Goal: Download file/media

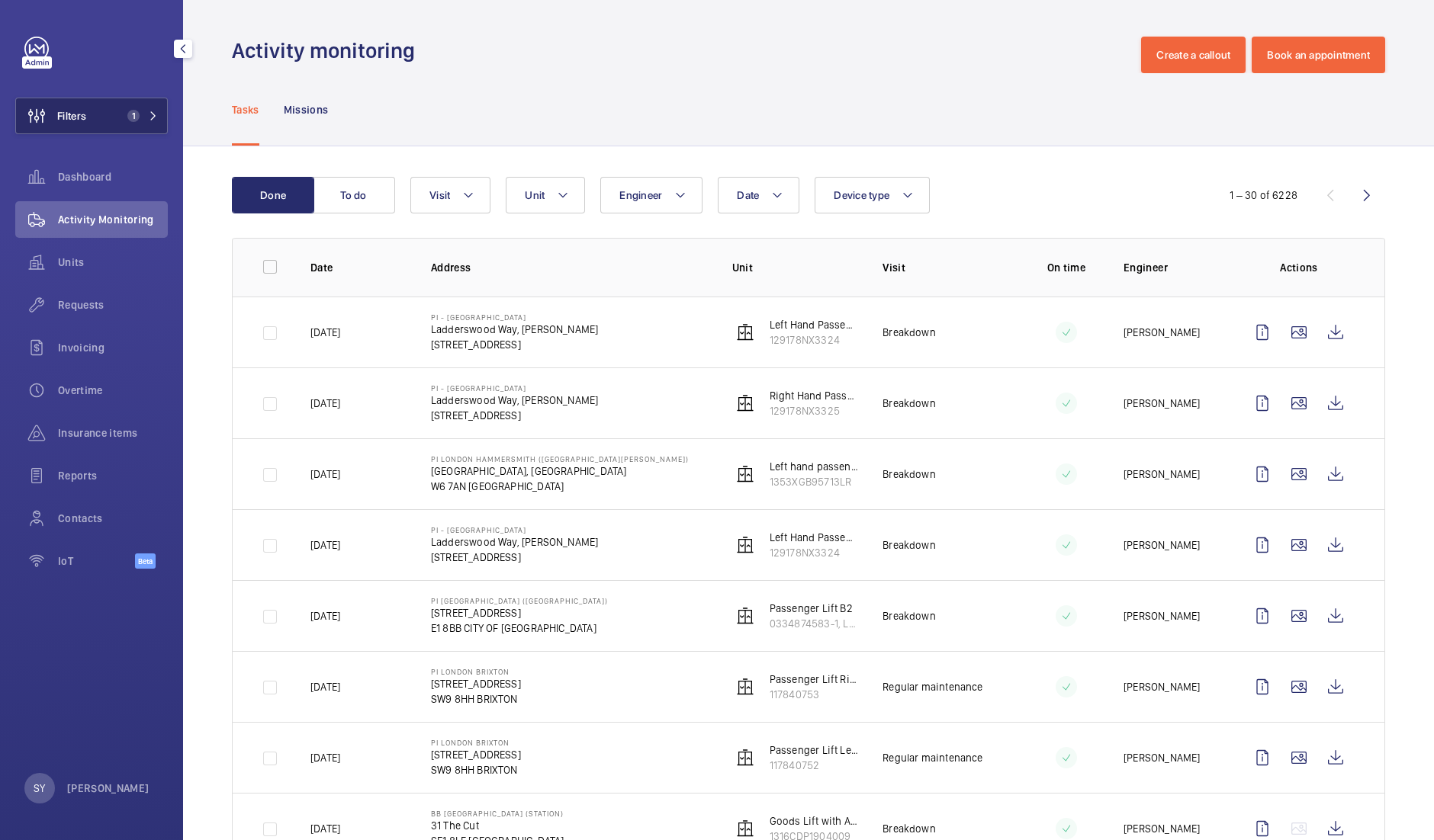
click at [116, 124] on button "Filters 1" at bounding box center [92, 116] width 153 height 37
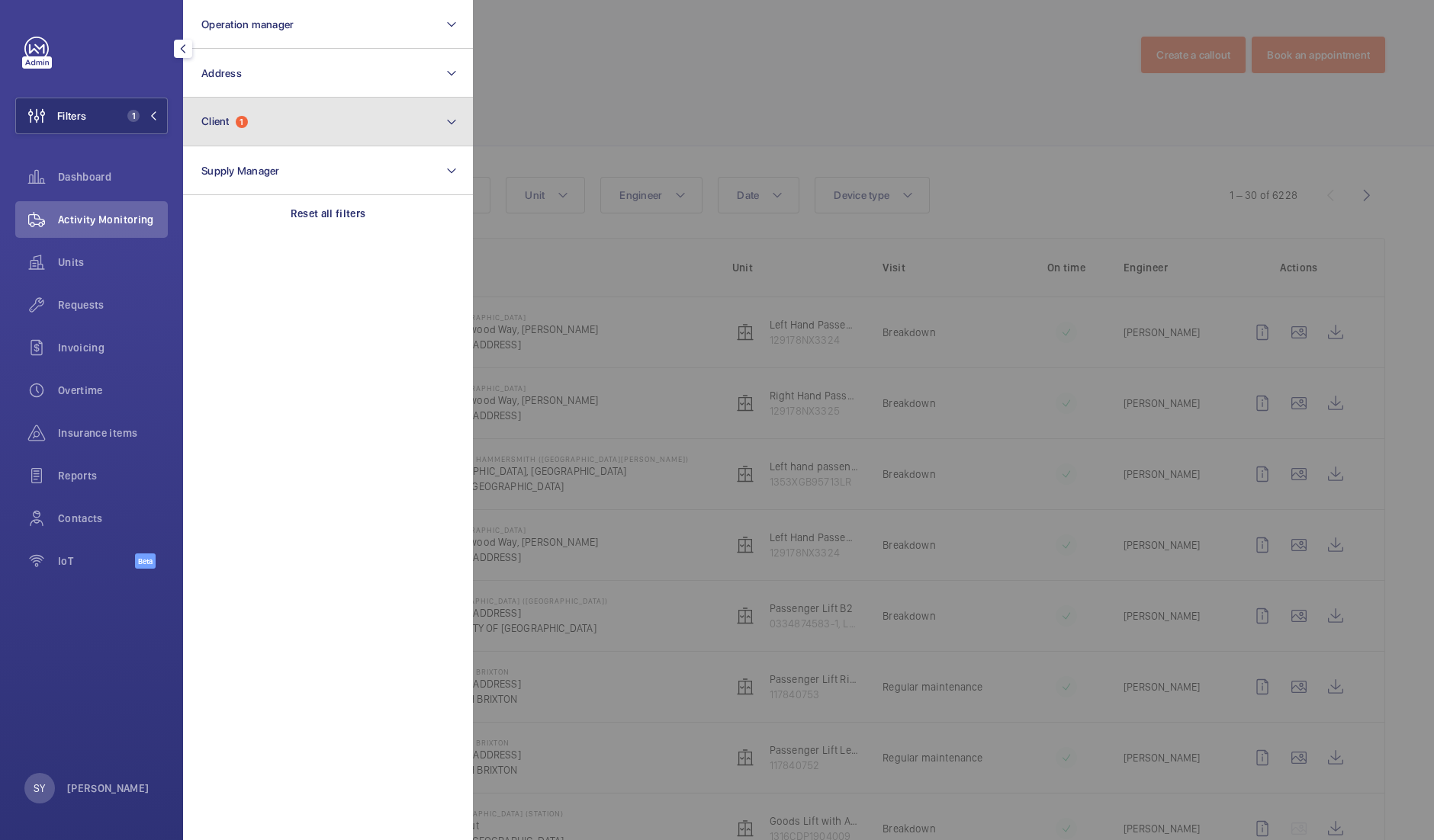
click at [281, 116] on button "Client 1" at bounding box center [328, 122] width 290 height 49
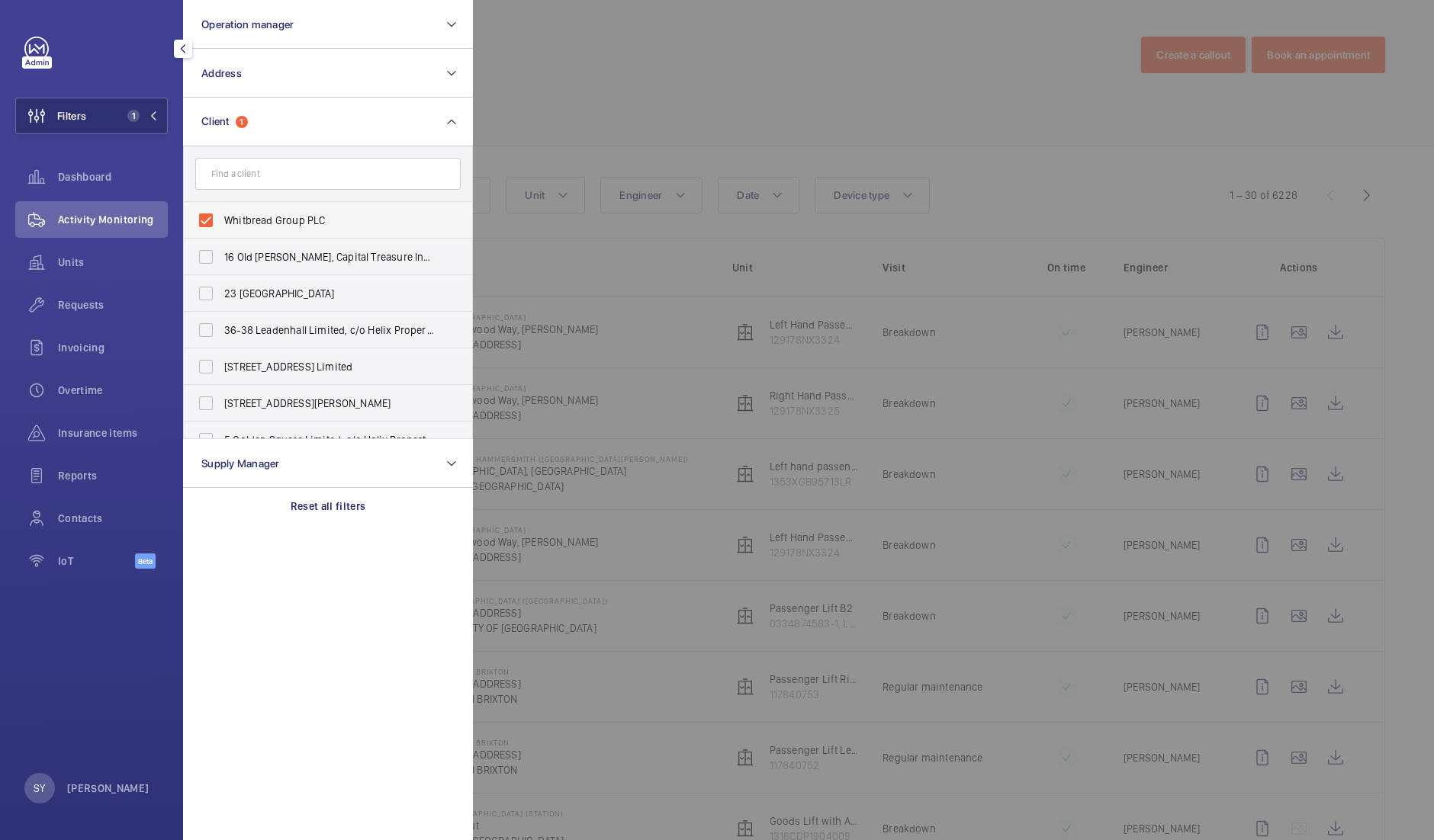
click at [302, 225] on span "Whitbread Group PLC" at bounding box center [330, 220] width 210 height 16
click at [221, 225] on input "Whitbread Group PLC" at bounding box center [206, 220] width 30 height 30
checkbox input "false"
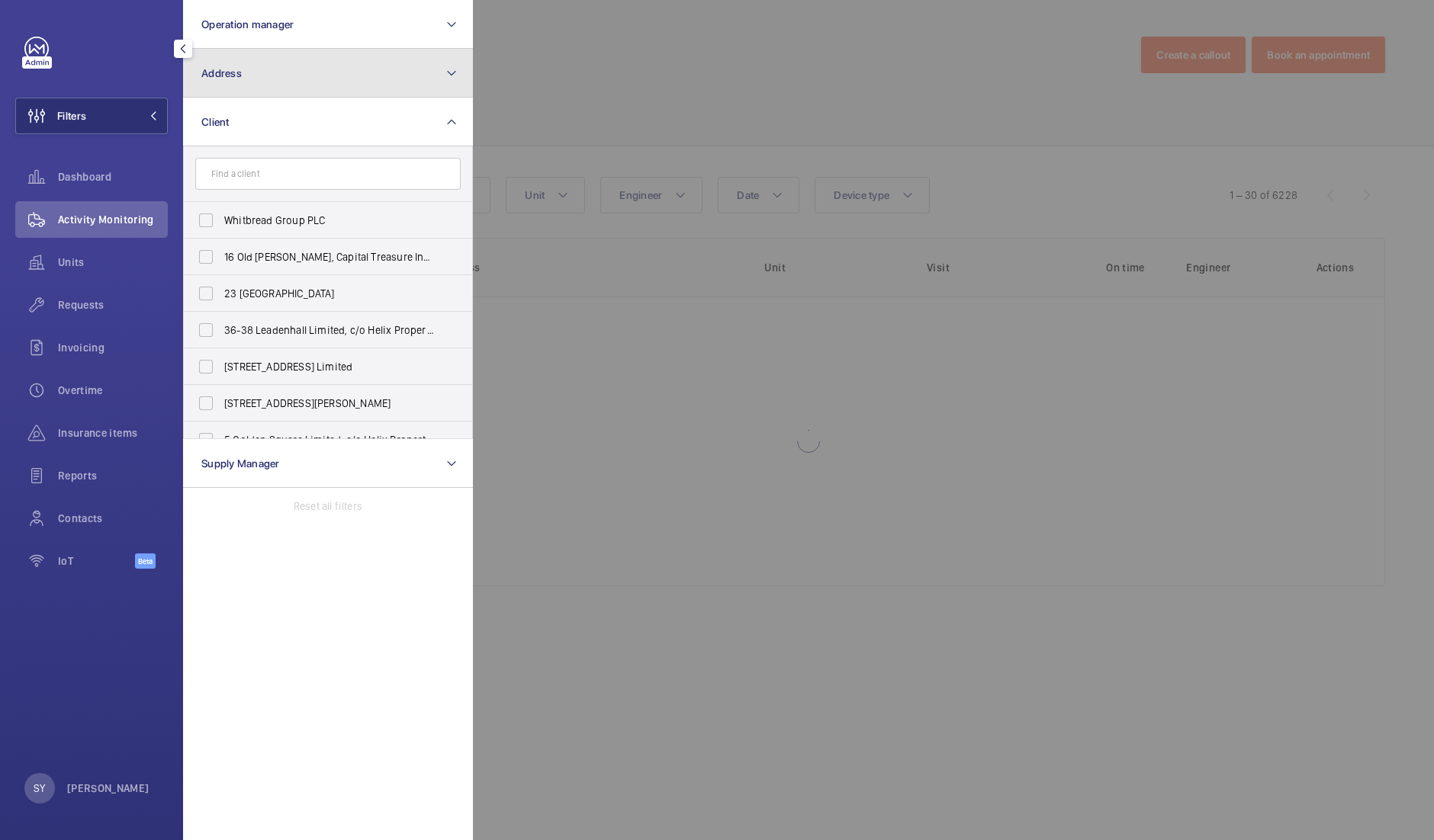
click at [282, 84] on button "Address" at bounding box center [328, 74] width 290 height 49
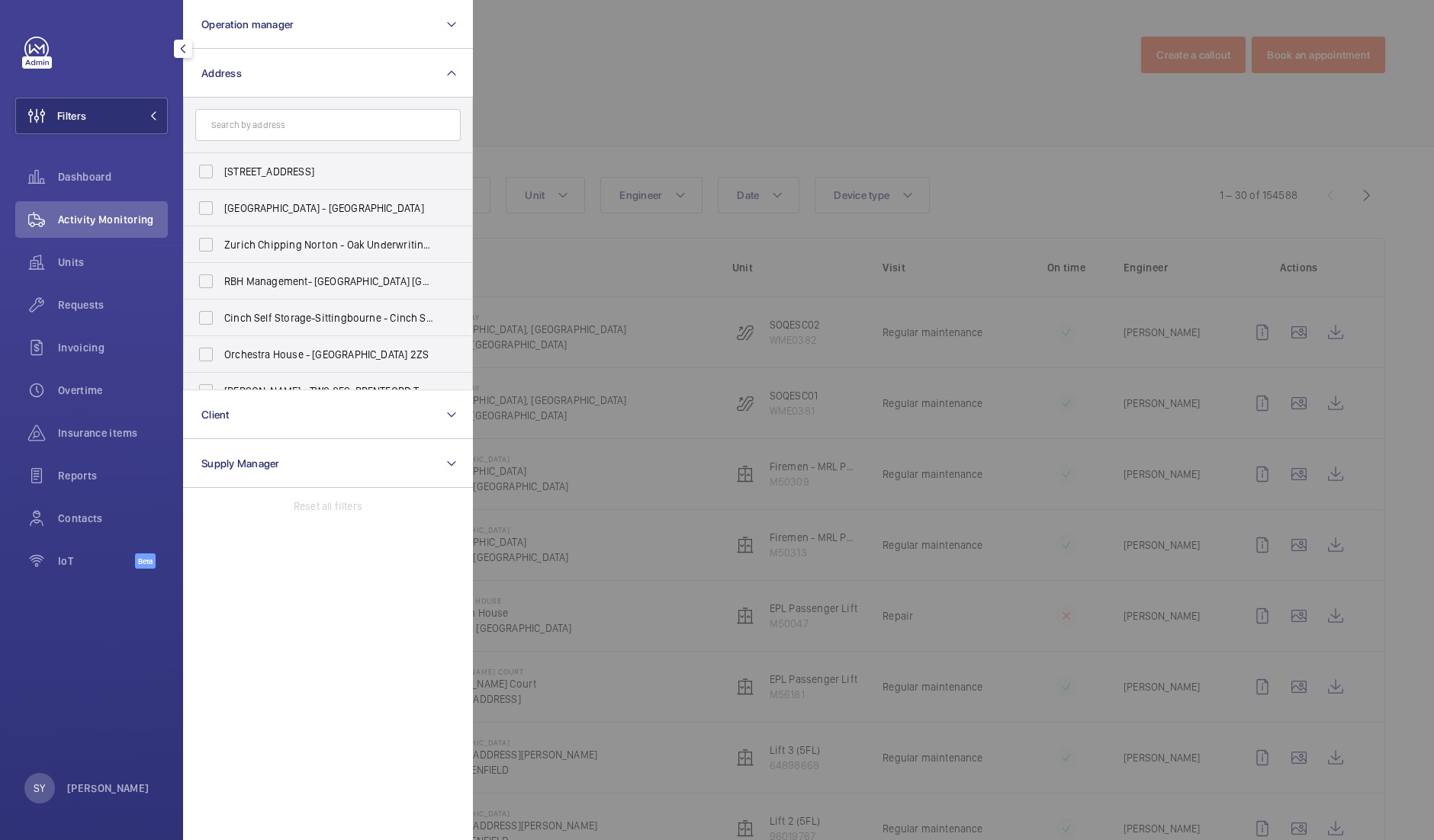
click at [296, 134] on input "text" at bounding box center [328, 125] width 266 height 32
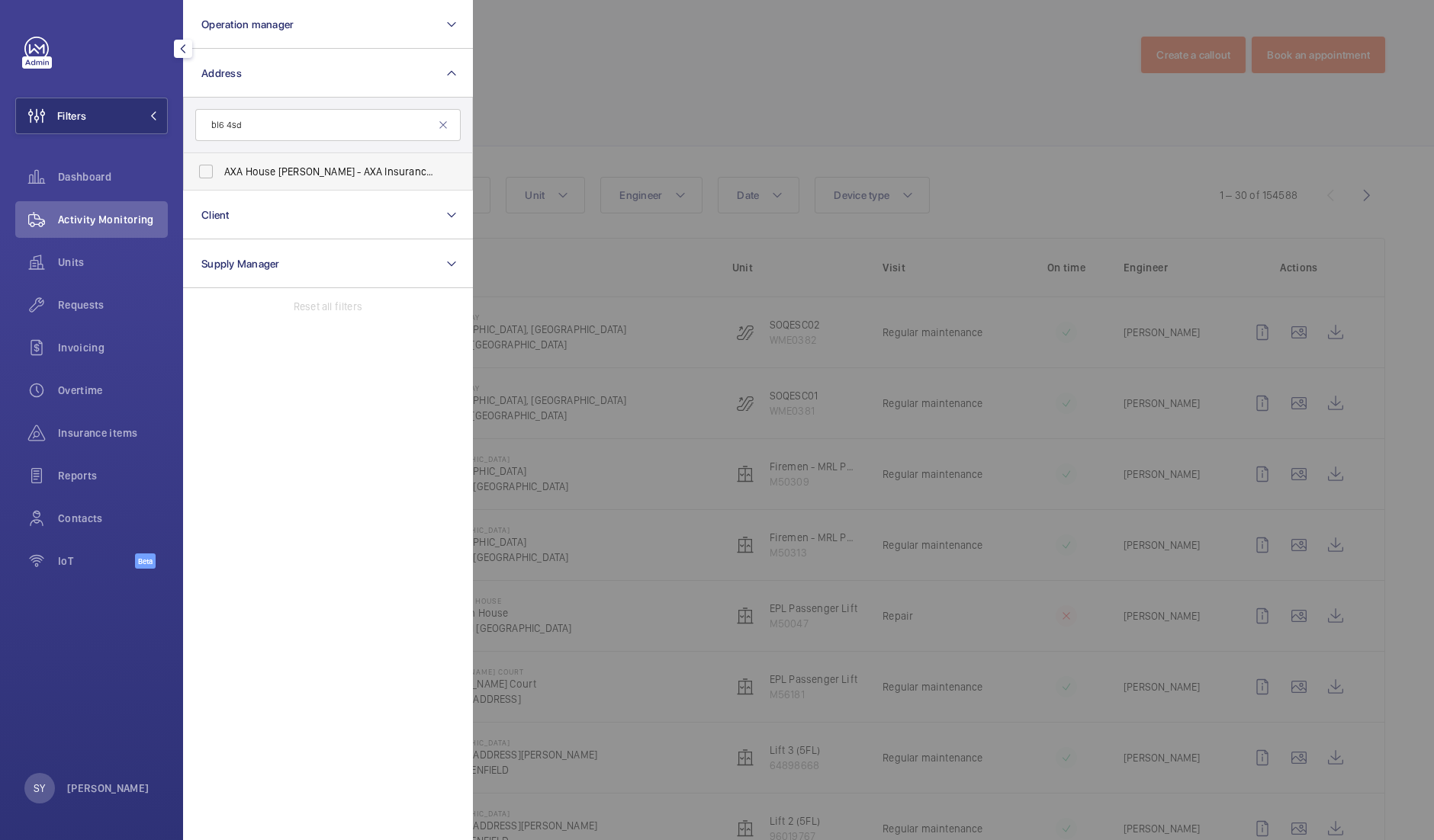
type input "bl6 4sd"
click at [313, 166] on span "AXA House [PERSON_NAME] - AXA Insurance, [PERSON_NAME] BL6 4SD" at bounding box center [330, 171] width 210 height 16
click at [221, 166] on input "AXA House [PERSON_NAME] - AXA Insurance, [PERSON_NAME] BL6 4SD" at bounding box center [206, 171] width 30 height 30
checkbox input "true"
click at [607, 125] on div at bounding box center [1190, 420] width 1434 height 840
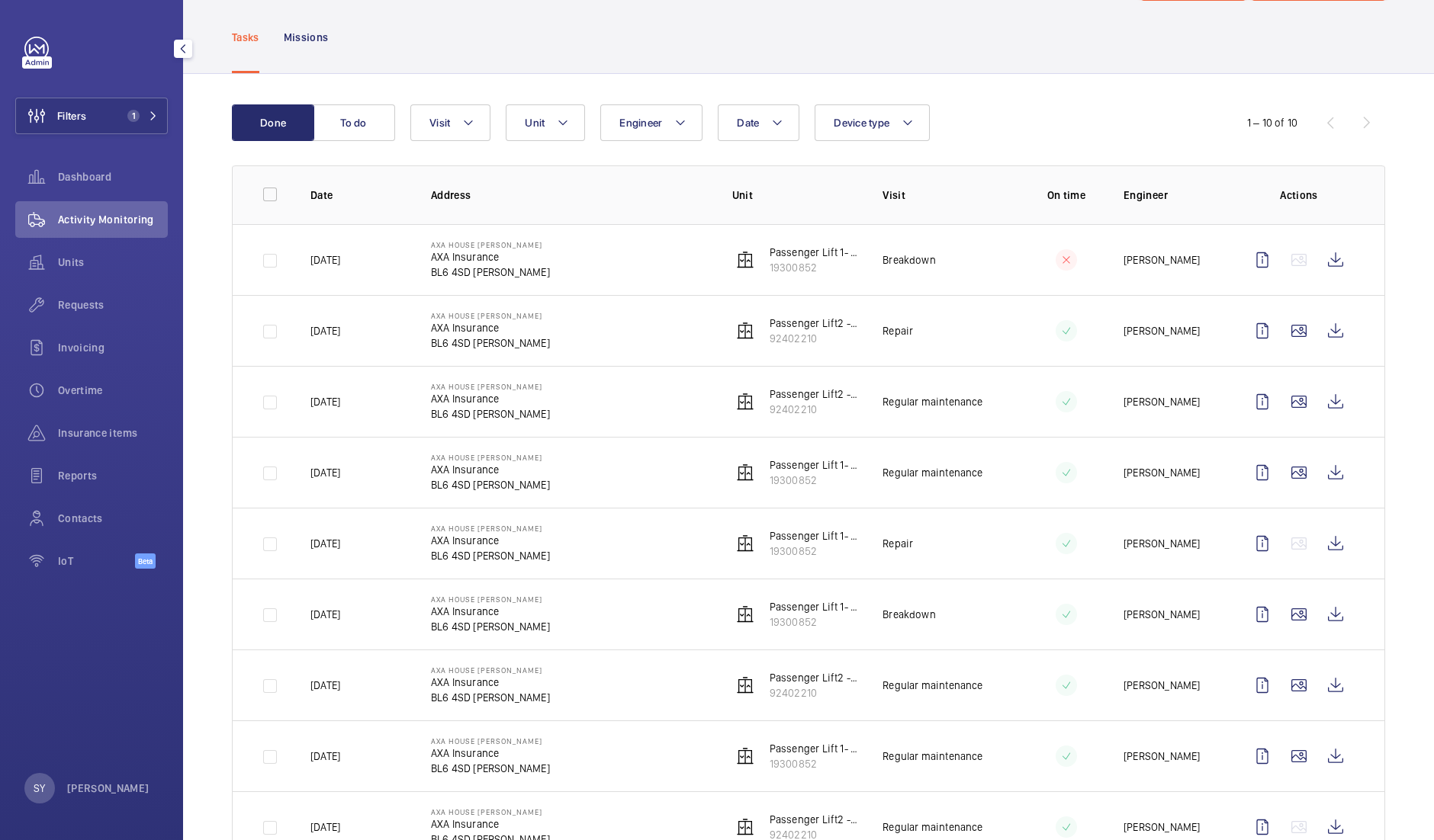
scroll to position [70, 0]
click at [1323, 479] on wm-front-icon-button at bounding box center [1336, 474] width 37 height 37
click at [1323, 392] on wm-front-icon-button at bounding box center [1336, 404] width 37 height 37
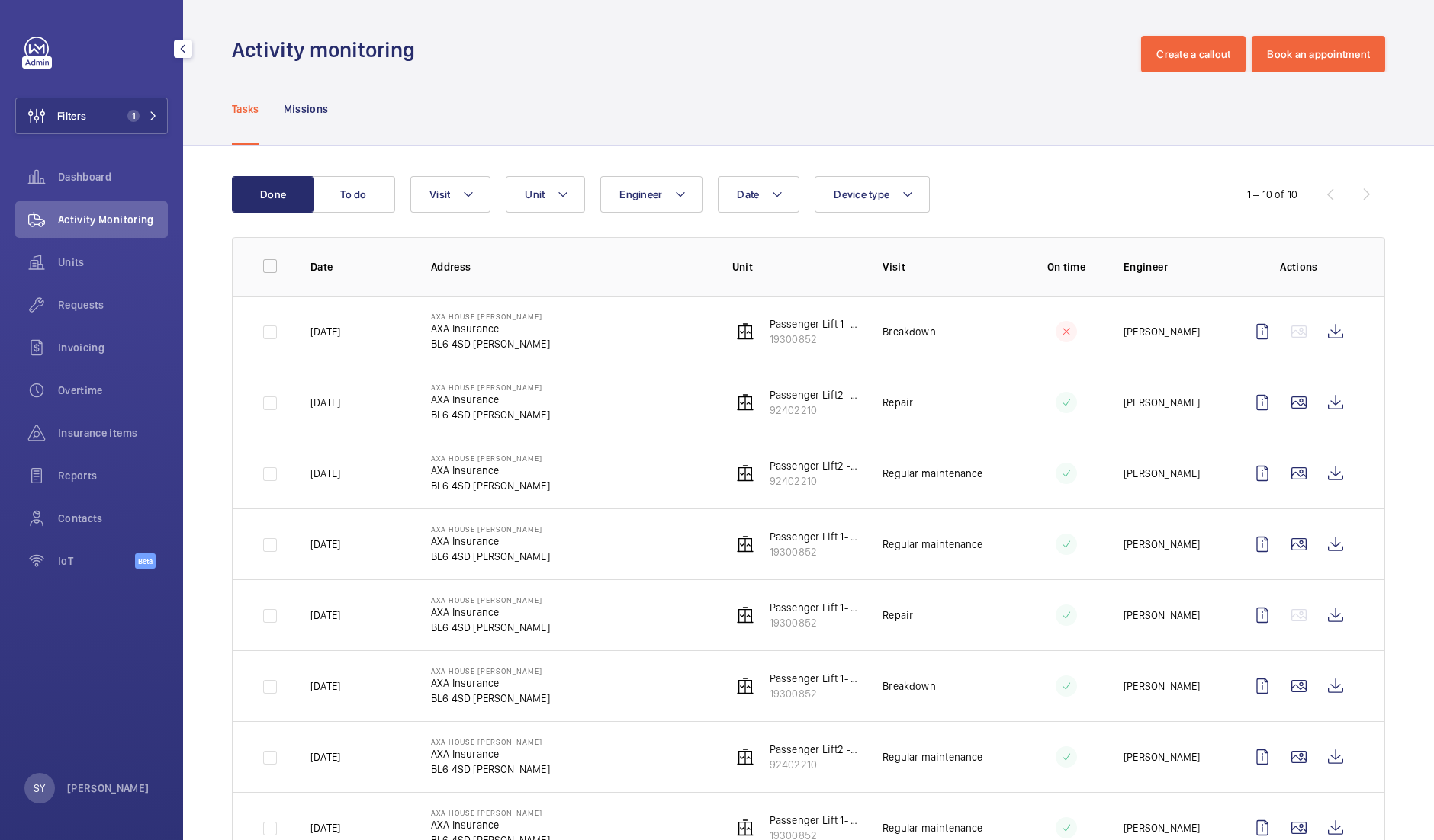
scroll to position [0, 0]
